Goal: Task Accomplishment & Management: Use online tool/utility

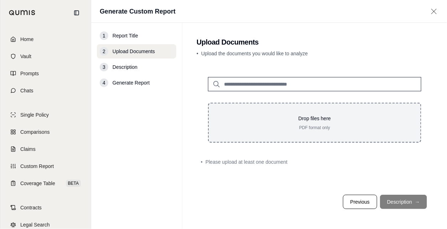
click at [366, 113] on div "Drop files here PDF format only" at bounding box center [314, 123] width 213 height 40
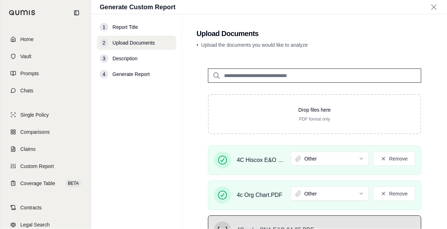
click at [426, 173] on div "Drop files here PDF format only 4C Hiscox E&O 23-24.PDF Other Remove 4c Org Cha…" at bounding box center [315, 188] width 236 height 263
click at [426, 83] on div at bounding box center [315, 70] width 236 height 26
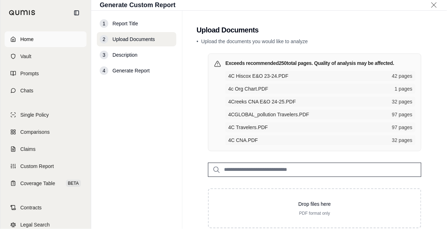
click at [26, 43] on link "Home" at bounding box center [46, 39] width 82 height 16
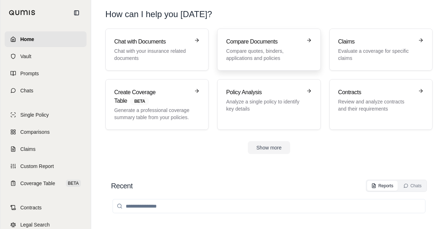
click at [272, 51] on p "Compare quotes, binders, applications and policies" at bounding box center [263, 54] width 75 height 14
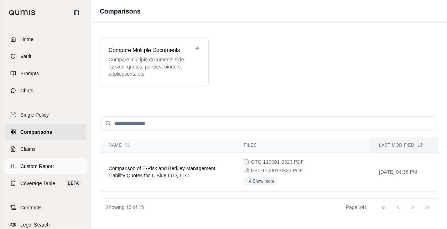
click at [39, 165] on span "Custom Report" at bounding box center [36, 165] width 33 height 7
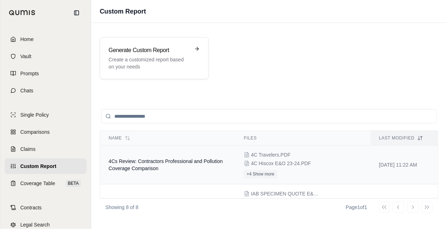
scroll to position [36, 0]
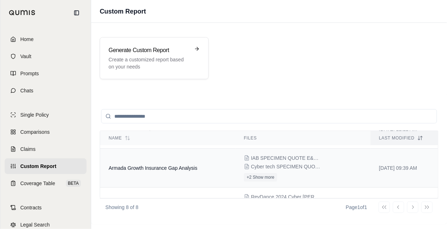
click at [157, 174] on td "Armada Growth Insurance Gap Analysis" at bounding box center [167, 168] width 135 height 39
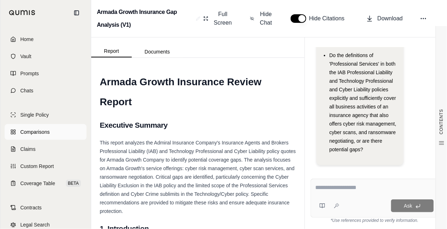
click at [35, 129] on span "Comparisons" at bounding box center [34, 131] width 29 height 7
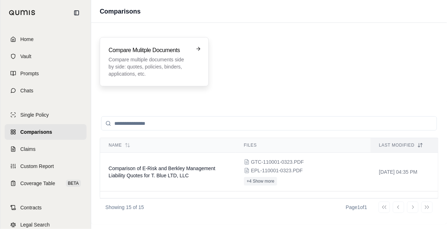
click at [185, 67] on p "Compare multiple documents side by side: quotes, policies, binders, application…" at bounding box center [149, 66] width 81 height 21
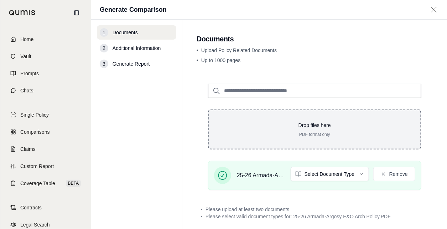
drag, startPoint x: 442, startPoint y: 145, endPoint x: 355, endPoint y: 143, distance: 86.9
click at [355, 143] on div "Drop files here PDF format only" at bounding box center [314, 129] width 213 height 40
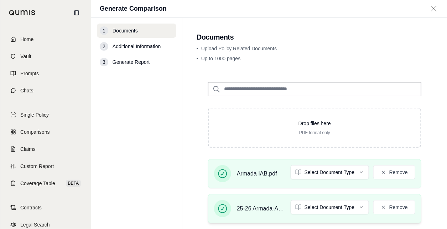
scroll to position [36, 0]
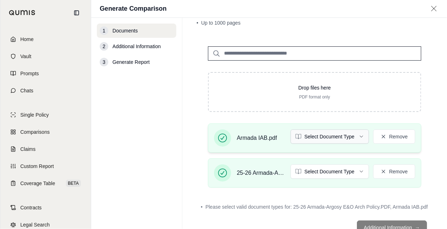
click at [338, 136] on html "Home Vault Prompts Chats Single Policy Comparisons Claims Custom Report Coverag…" at bounding box center [223, 114] width 447 height 229
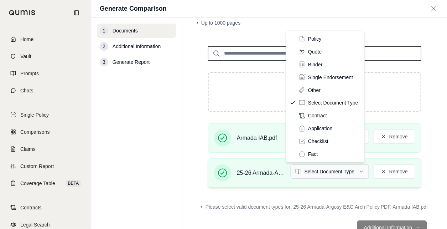
click at [328, 168] on html "Home Vault Prompts Chats Single Policy Comparisons Claims Custom Report Coverag…" at bounding box center [223, 114] width 447 height 229
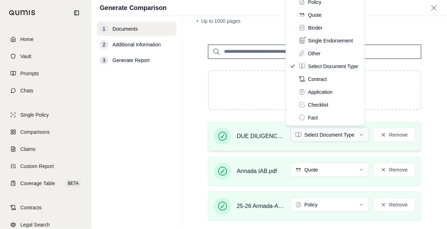
click at [339, 133] on html "Home Vault Prompts Chats Single Policy Comparisons Claims Custom Report Coverag…" at bounding box center [223, 114] width 447 height 229
click at [426, 141] on html "Home Vault Prompts Chats Single Policy Comparisons Claims Custom Report Coverag…" at bounding box center [223, 114] width 447 height 229
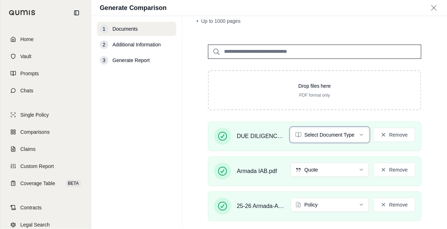
scroll to position [0, 0]
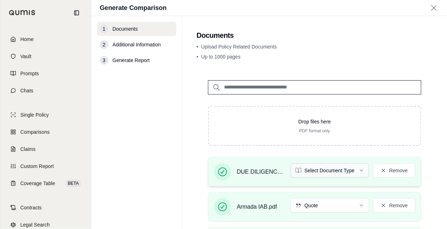
click at [345, 167] on html "Home Vault Prompts Chats Single Policy Comparisons Claims Custom Report Coverag…" at bounding box center [223, 114] width 447 height 229
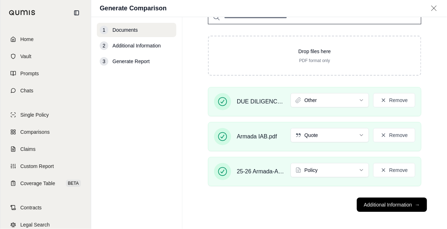
scroll to position [73, 0]
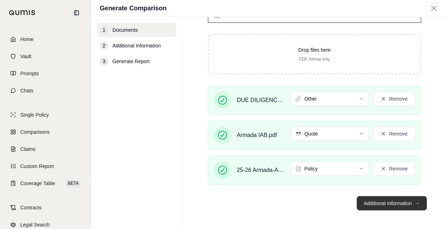
click at [415, 202] on span "→" at bounding box center [417, 202] width 5 height 7
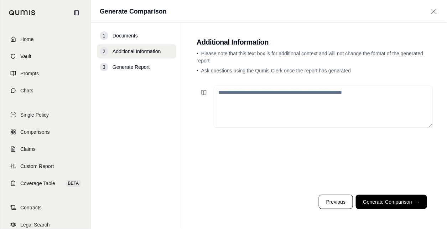
click at [313, 105] on textarea at bounding box center [323, 106] width 219 height 42
type textarea "*"
click at [347, 92] on textarea "**********" at bounding box center [323, 106] width 219 height 42
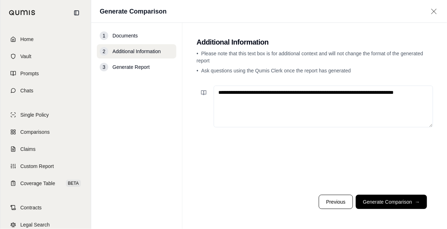
type textarea "**********"
click at [390, 200] on button "Generate Comparison →" at bounding box center [391, 201] width 71 height 14
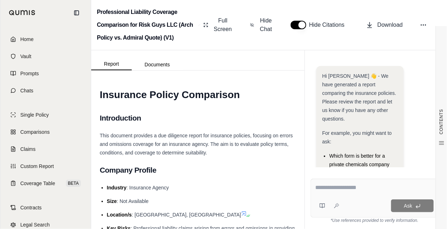
scroll to position [254, 0]
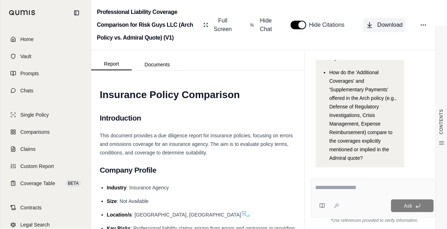
click at [368, 24] on icon at bounding box center [369, 24] width 7 height 7
click at [40, 184] on span "Coverage Table" at bounding box center [37, 182] width 35 height 7
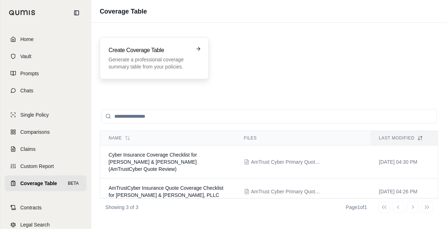
click at [160, 66] on p "Generate a professional coverage summary table from your policies." at bounding box center [149, 63] width 81 height 14
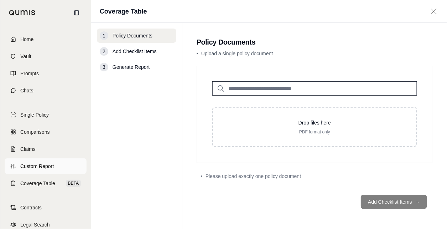
click at [35, 167] on span "Custom Report" at bounding box center [36, 165] width 33 height 7
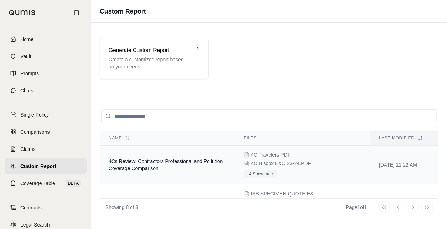
click at [184, 167] on td "4Cs Review: Contractors Professional and Pollution Coverage Comparison" at bounding box center [167, 164] width 135 height 39
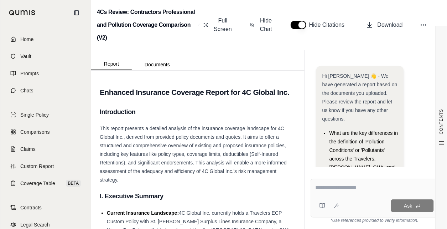
scroll to position [91, 0]
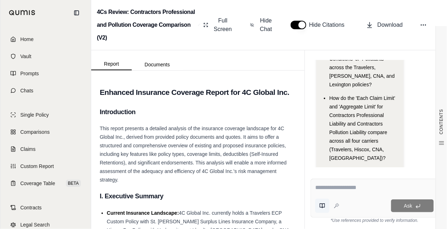
click at [322, 206] on icon at bounding box center [322, 206] width 6 height 6
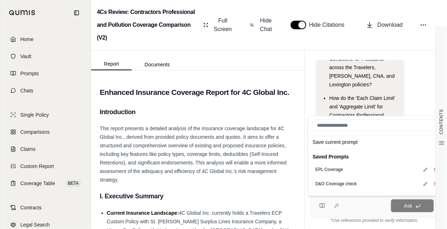
click at [351, 204] on div "Ask" at bounding box center [388, 205] width 92 height 13
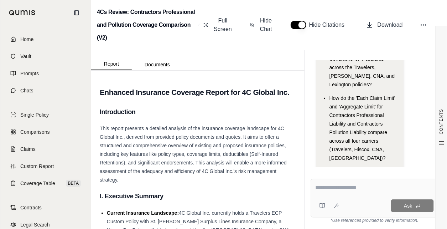
click at [356, 197] on div "Ask" at bounding box center [375, 197] width 128 height 39
click at [353, 188] on textarea at bounding box center [374, 187] width 119 height 9
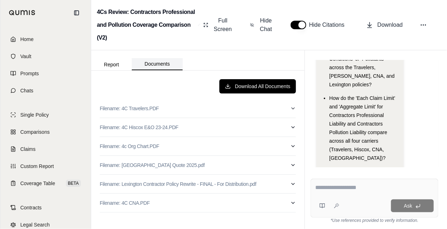
click at [160, 63] on button "Documents" at bounding box center [157, 64] width 51 height 12
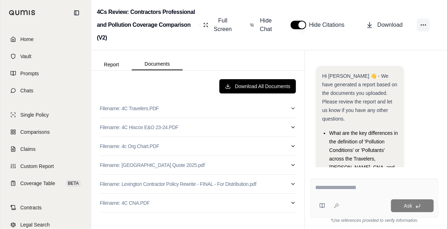
click at [421, 27] on icon at bounding box center [423, 24] width 7 height 7
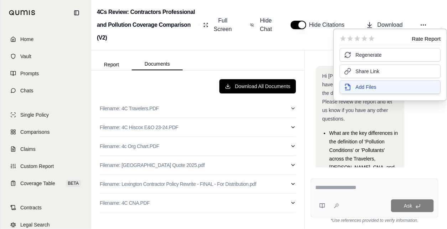
click at [364, 87] on span "Add Files" at bounding box center [366, 86] width 21 height 7
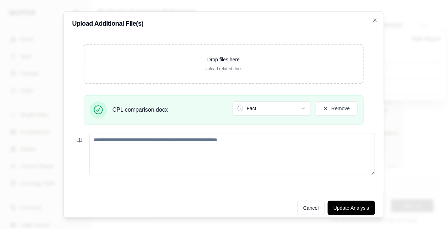
click at [246, 142] on textarea at bounding box center [232, 154] width 286 height 42
click at [225, 140] on textarea at bounding box center [232, 154] width 286 height 42
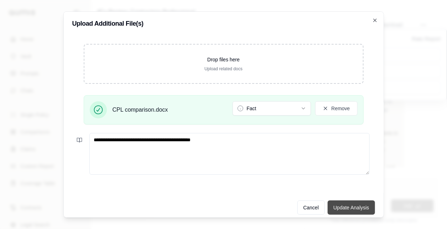
type textarea "**********"
click at [351, 205] on button "Update Analysis" at bounding box center [351, 207] width 47 height 14
click at [337, 208] on button "Update Analysis" at bounding box center [351, 207] width 47 height 14
click at [349, 207] on button "Update Analysis" at bounding box center [351, 207] width 47 height 14
click at [230, 146] on textarea "**********" at bounding box center [229, 154] width 281 height 42
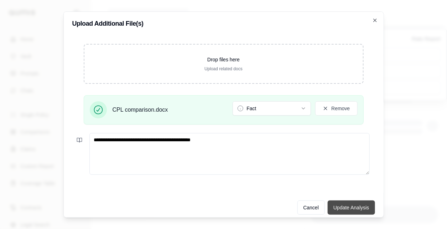
click at [342, 208] on button "Update Analysis" at bounding box center [351, 207] width 47 height 14
click at [343, 207] on button "Update Analysis" at bounding box center [351, 207] width 47 height 14
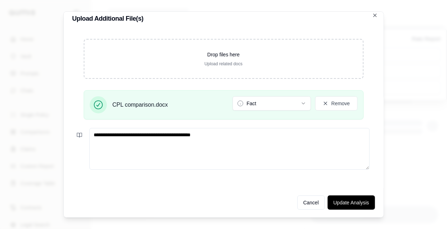
scroll to position [5, 0]
click at [350, 200] on button "Update Analysis" at bounding box center [351, 202] width 47 height 14
click at [346, 201] on button "Update Analysis" at bounding box center [351, 202] width 47 height 14
click at [308, 201] on button "Cancel" at bounding box center [311, 202] width 28 height 14
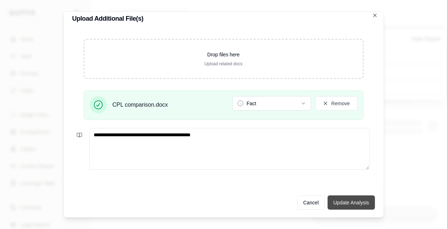
click at [354, 198] on button "Update Analysis" at bounding box center [351, 202] width 47 height 14
